Goal: Information Seeking & Learning: Understand process/instructions

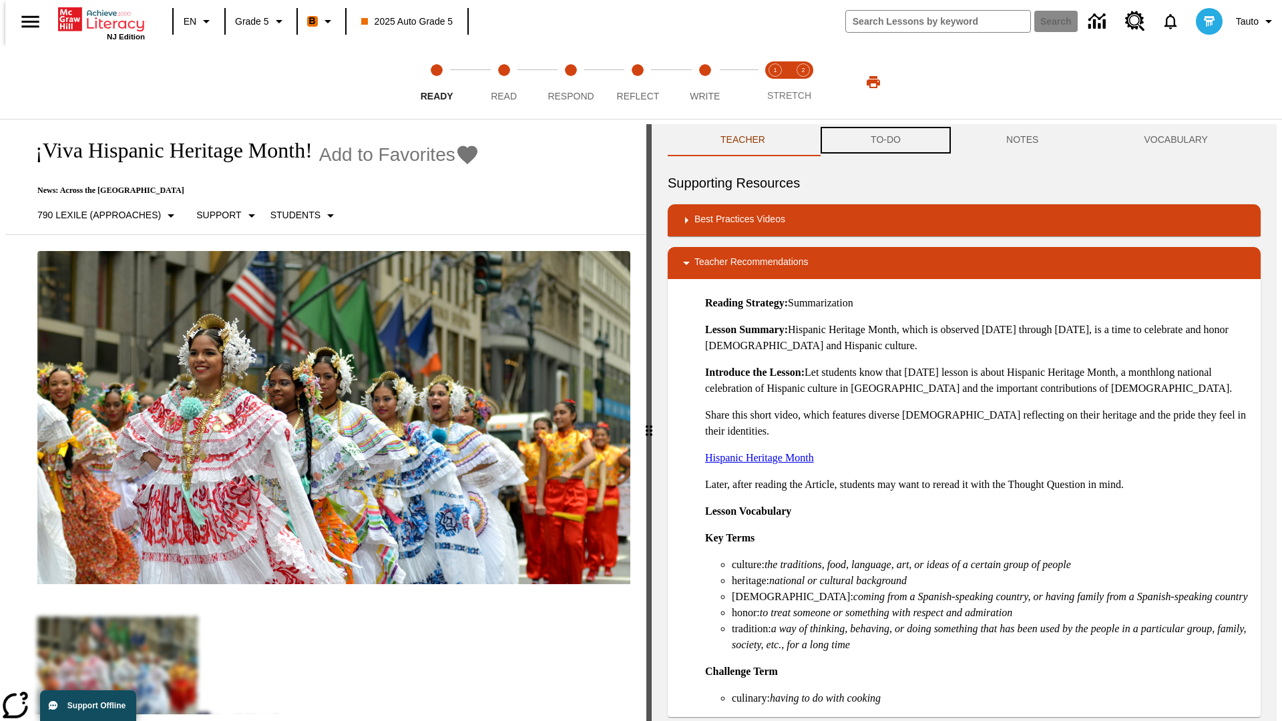
click at [885, 140] on button "TO-DO" at bounding box center [886, 140] width 136 height 32
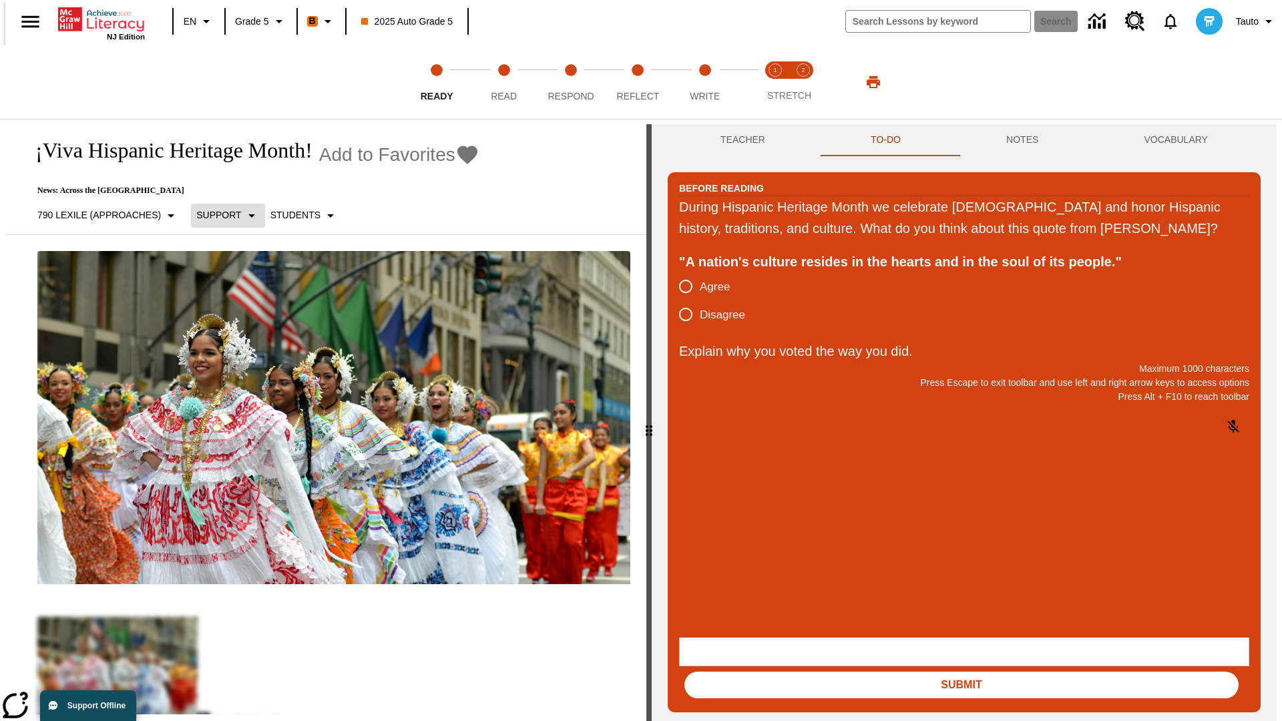
click at [221, 215] on p "Support" at bounding box center [218, 215] width 45 height 14
click at [236, 293] on p "Support" at bounding box center [235, 294] width 79 height 14
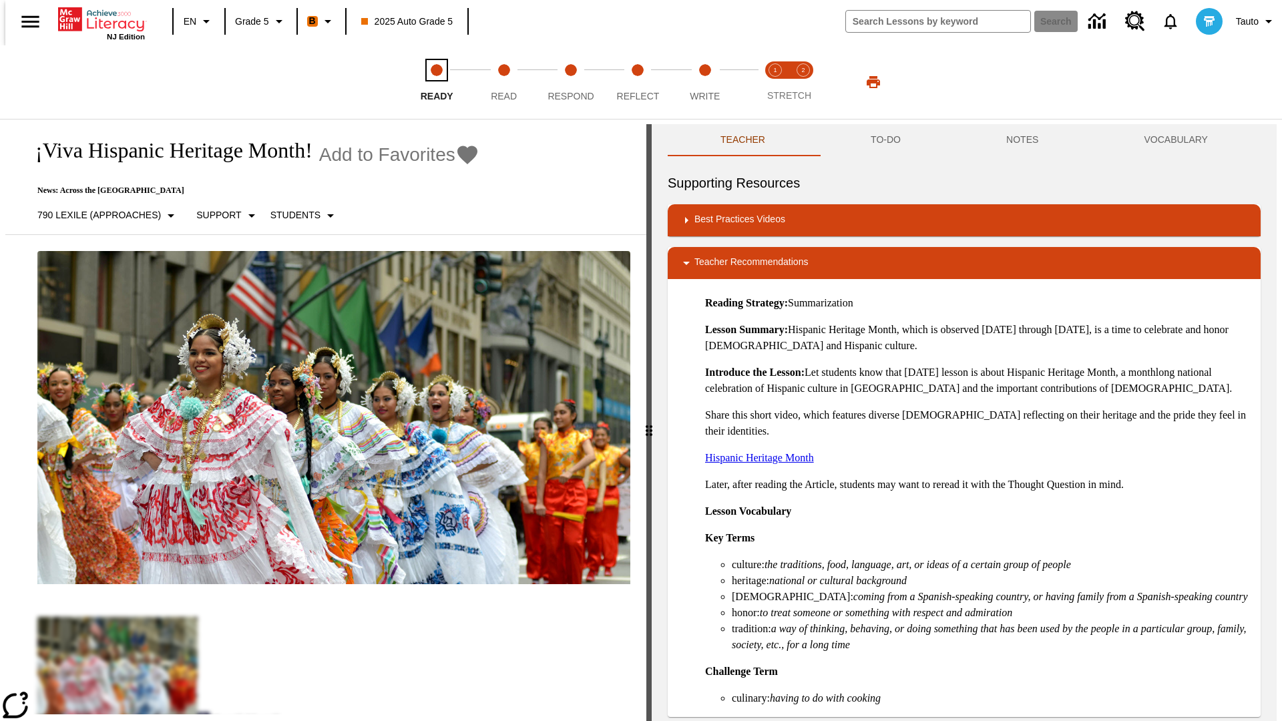
click at [437, 82] on span "Ready" at bounding box center [437, 91] width 33 height 24
click at [885, 140] on button "TO-DO" at bounding box center [886, 140] width 136 height 32
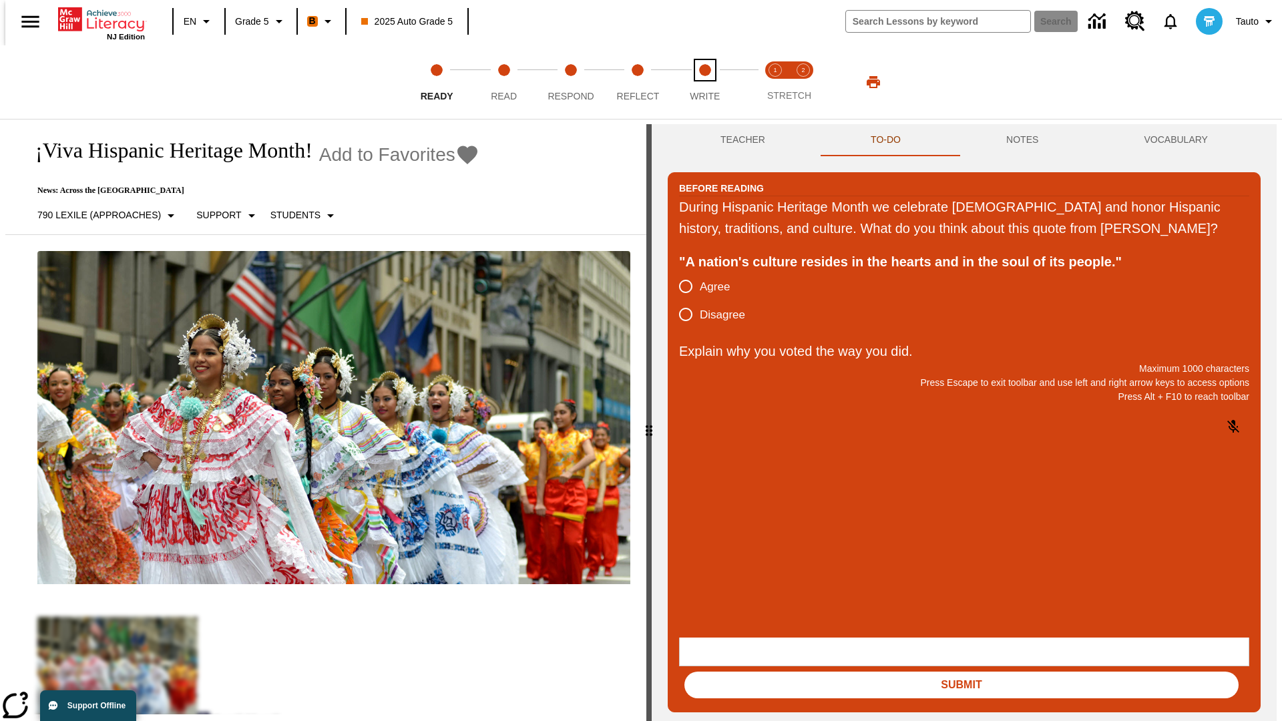
click at [705, 82] on span "Write" at bounding box center [705, 91] width 30 height 24
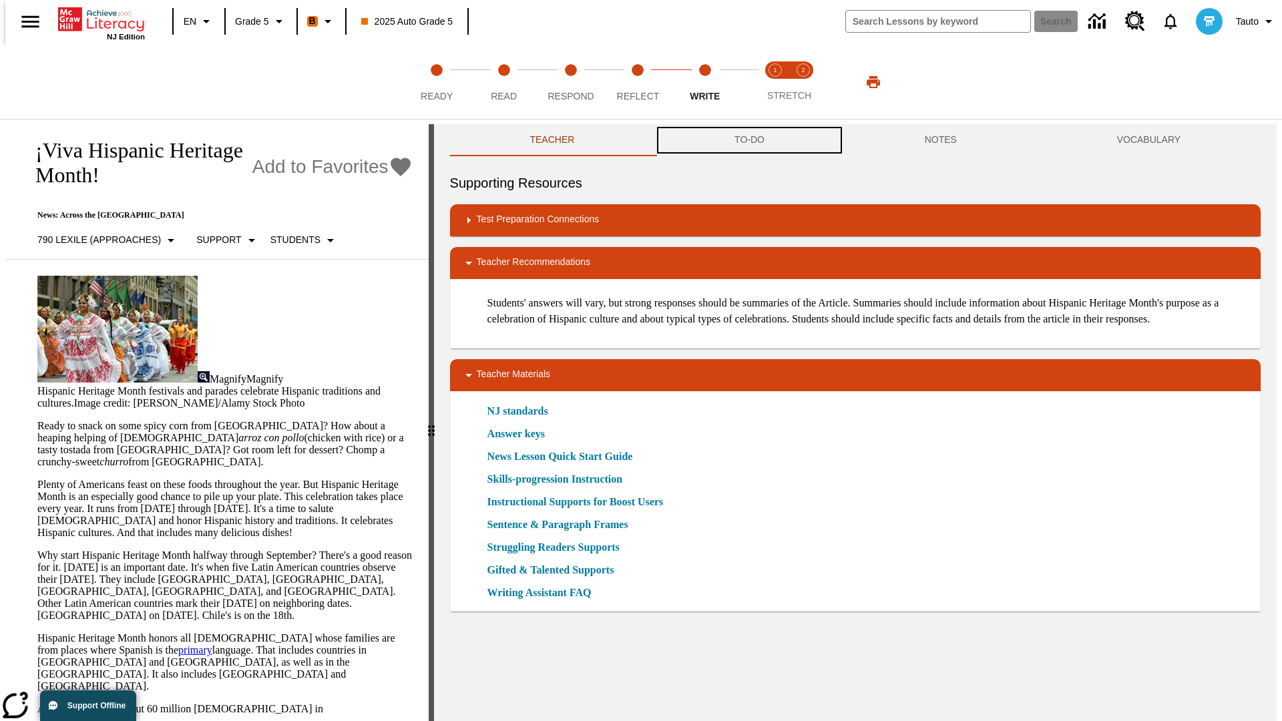
scroll to position [1, 0]
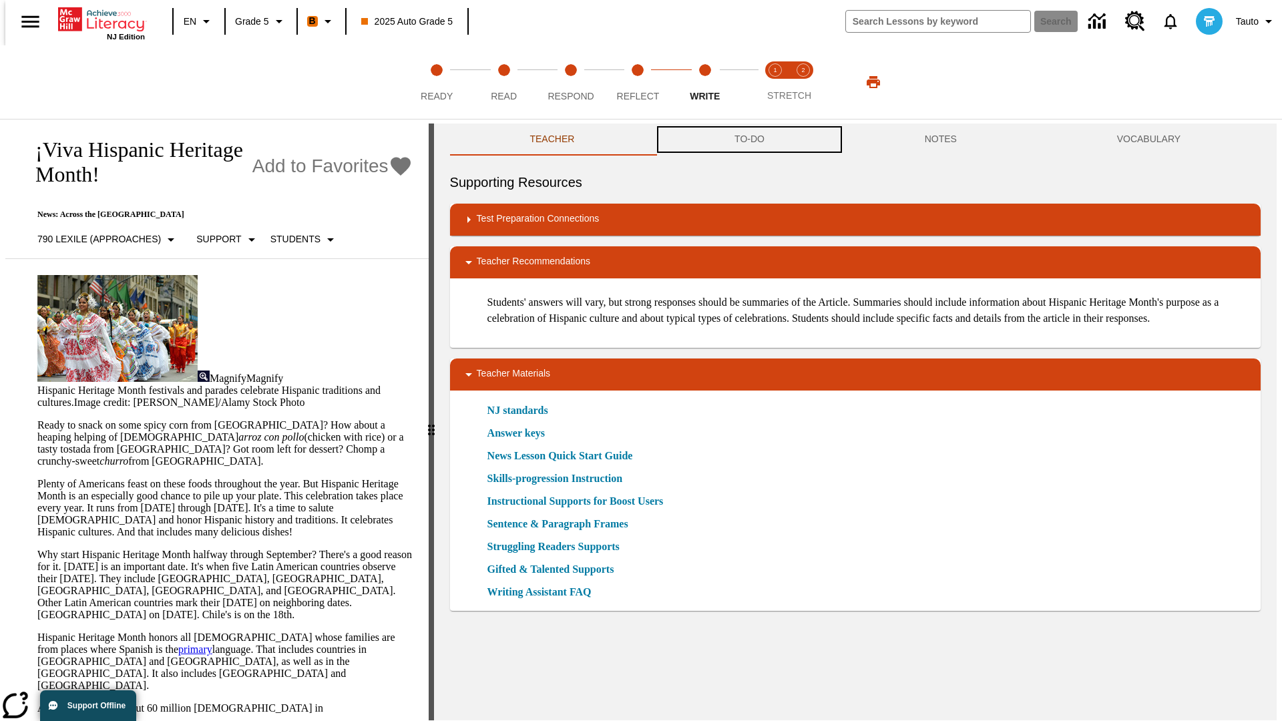
click at [749, 140] on button "TO-DO" at bounding box center [750, 140] width 190 height 32
